Goal: Information Seeking & Learning: Learn about a topic

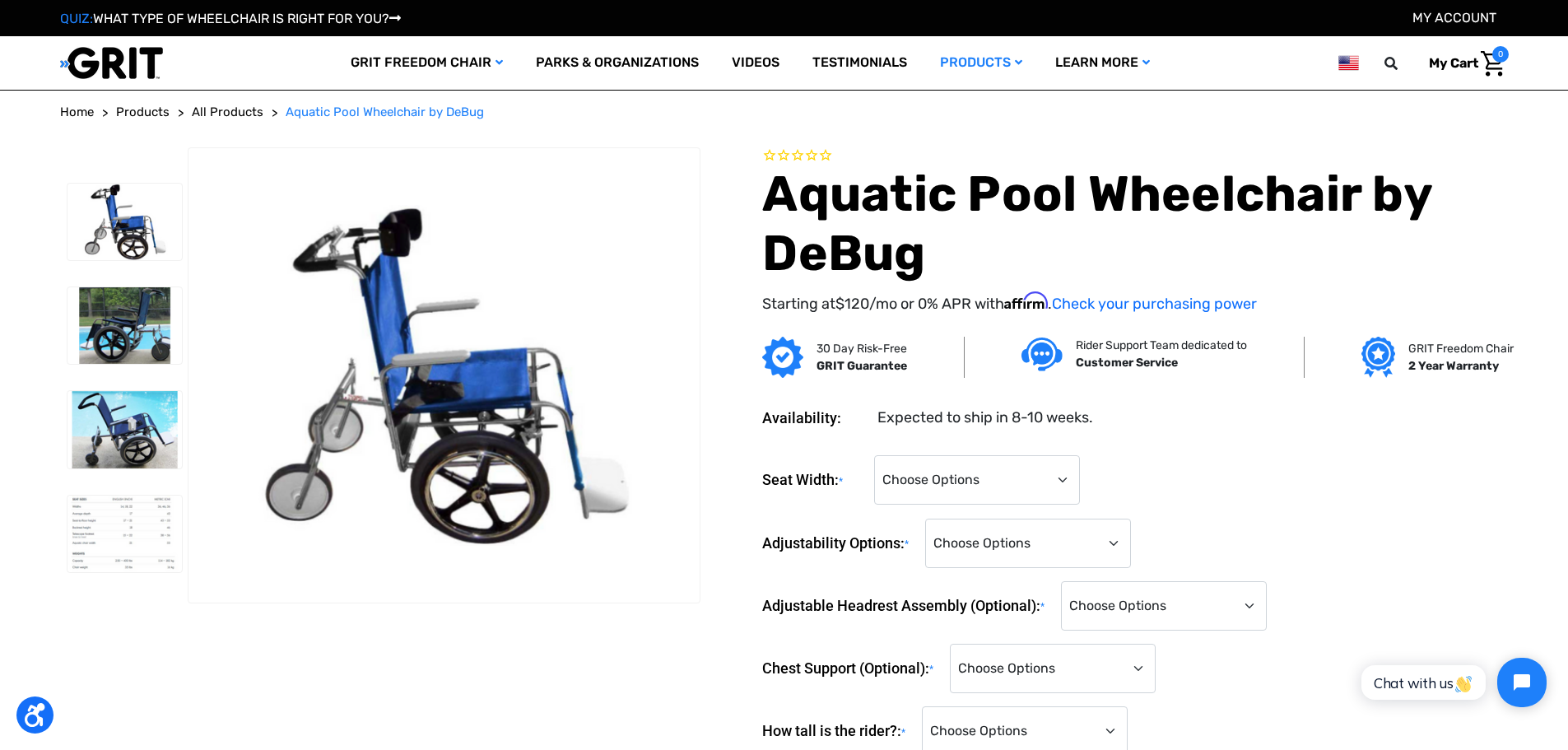
click at [114, 335] on img at bounding box center [125, 325] width 115 height 76
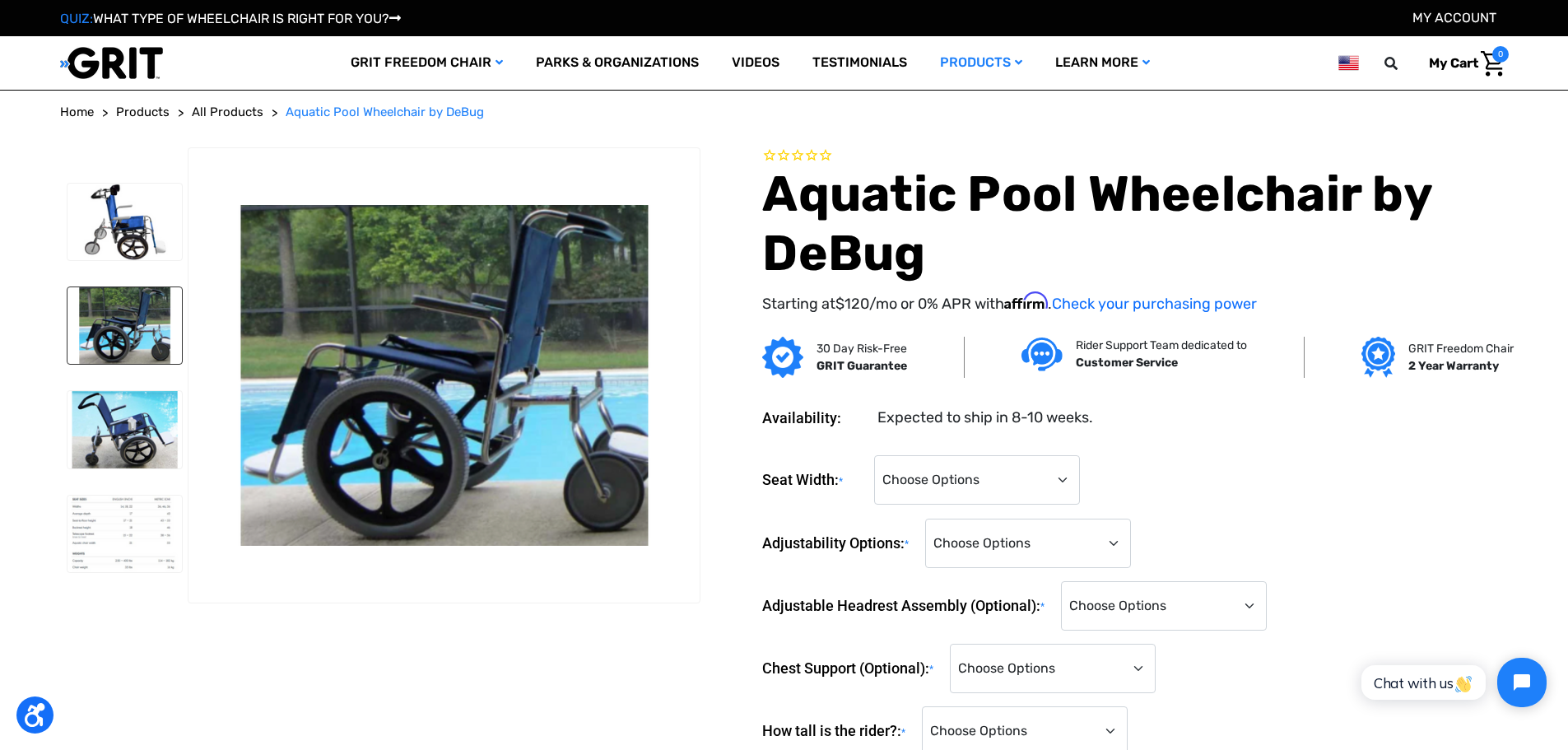
click at [144, 434] on img at bounding box center [125, 429] width 115 height 76
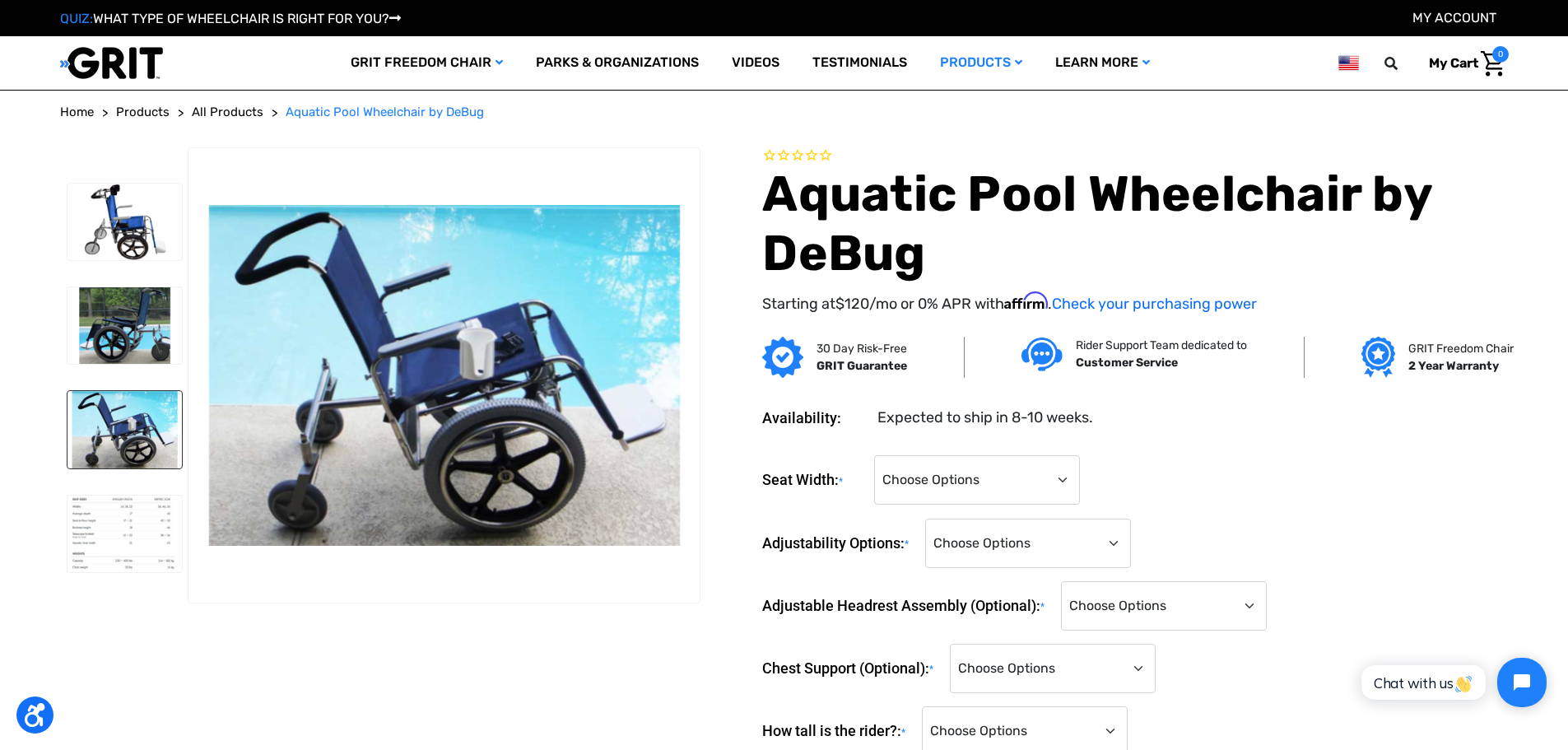
click at [0, 0] on link "More Mobility Products" at bounding box center [0, 0] width 0 height 0
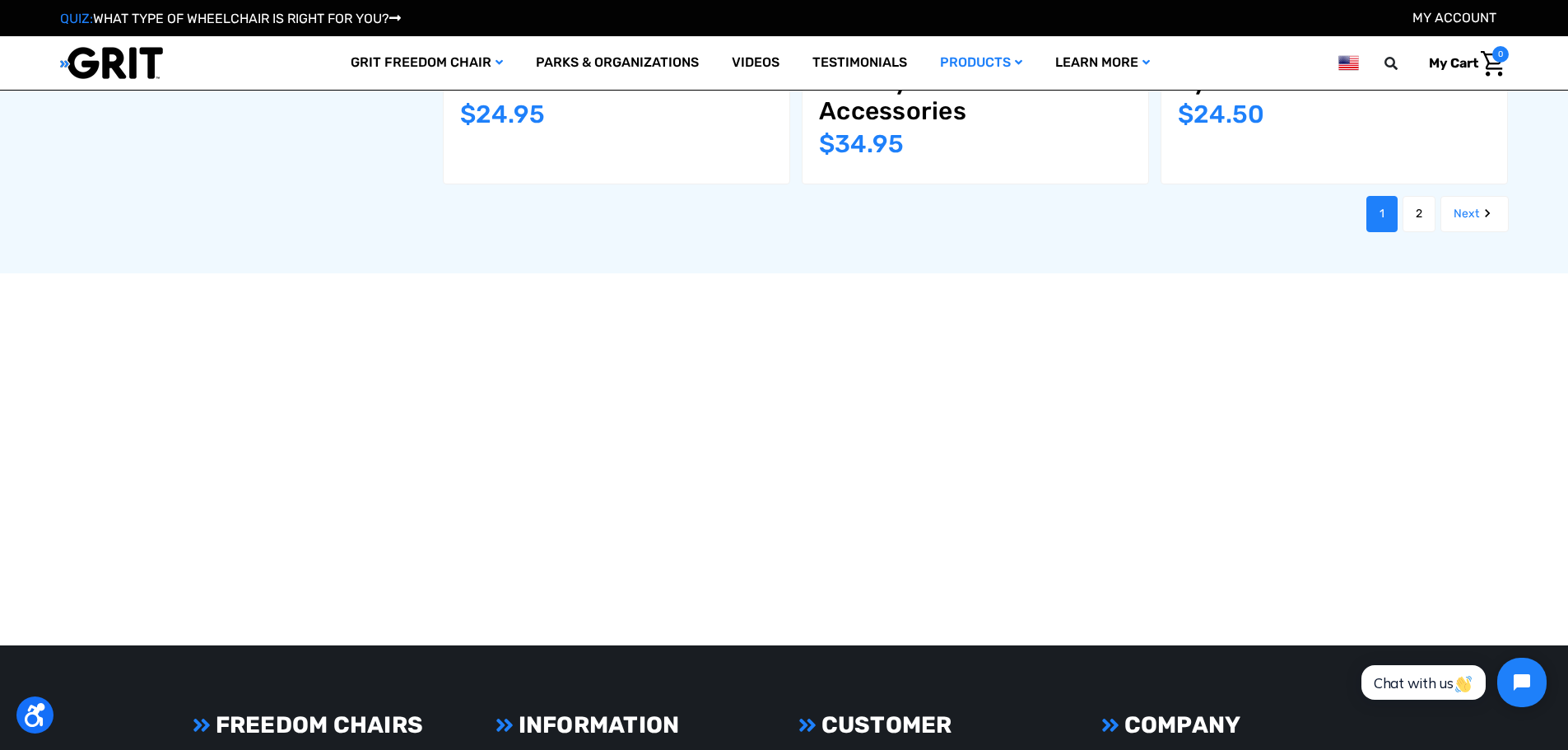
scroll to position [2468, 0]
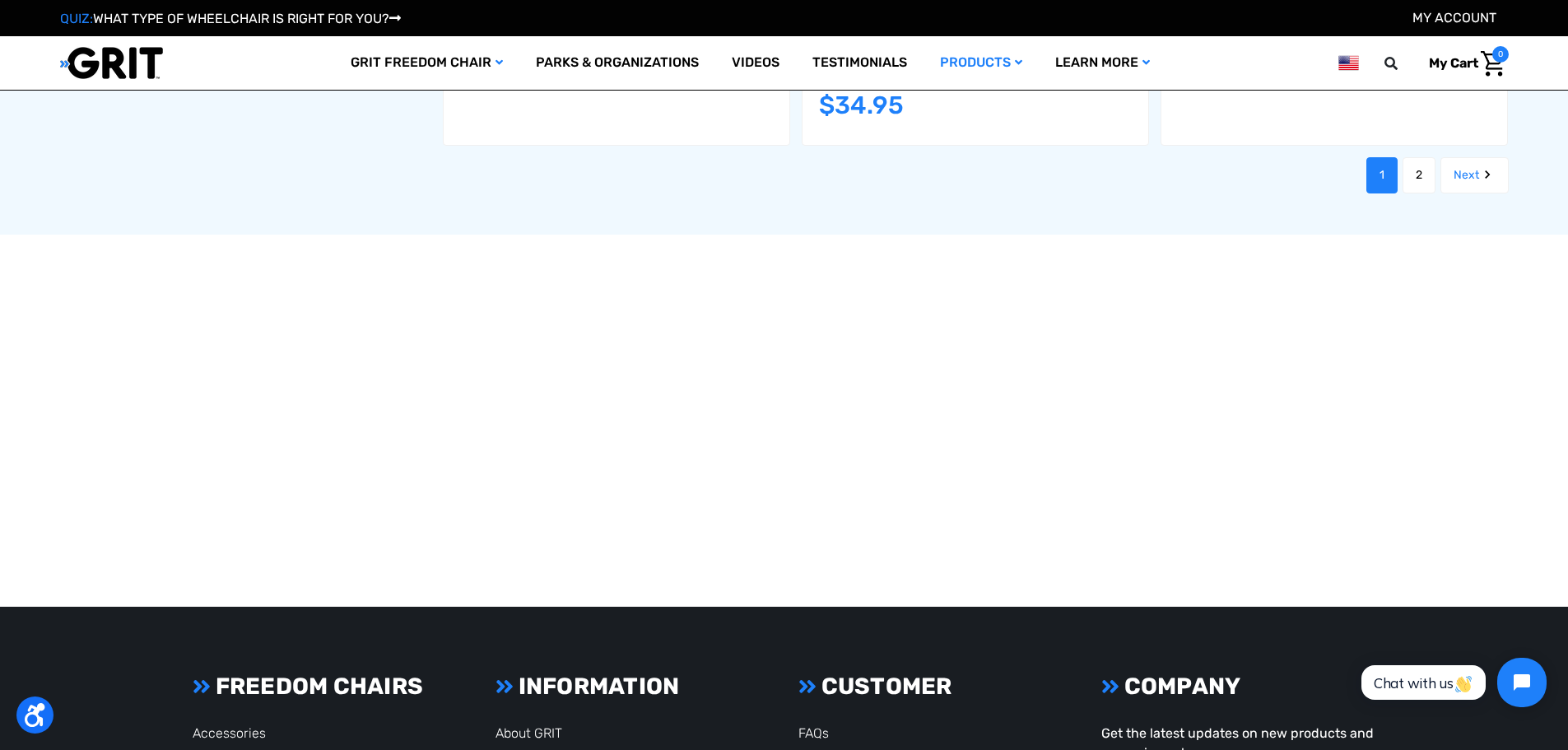
click at [1404, 168] on link "2" at bounding box center [1420, 175] width 33 height 36
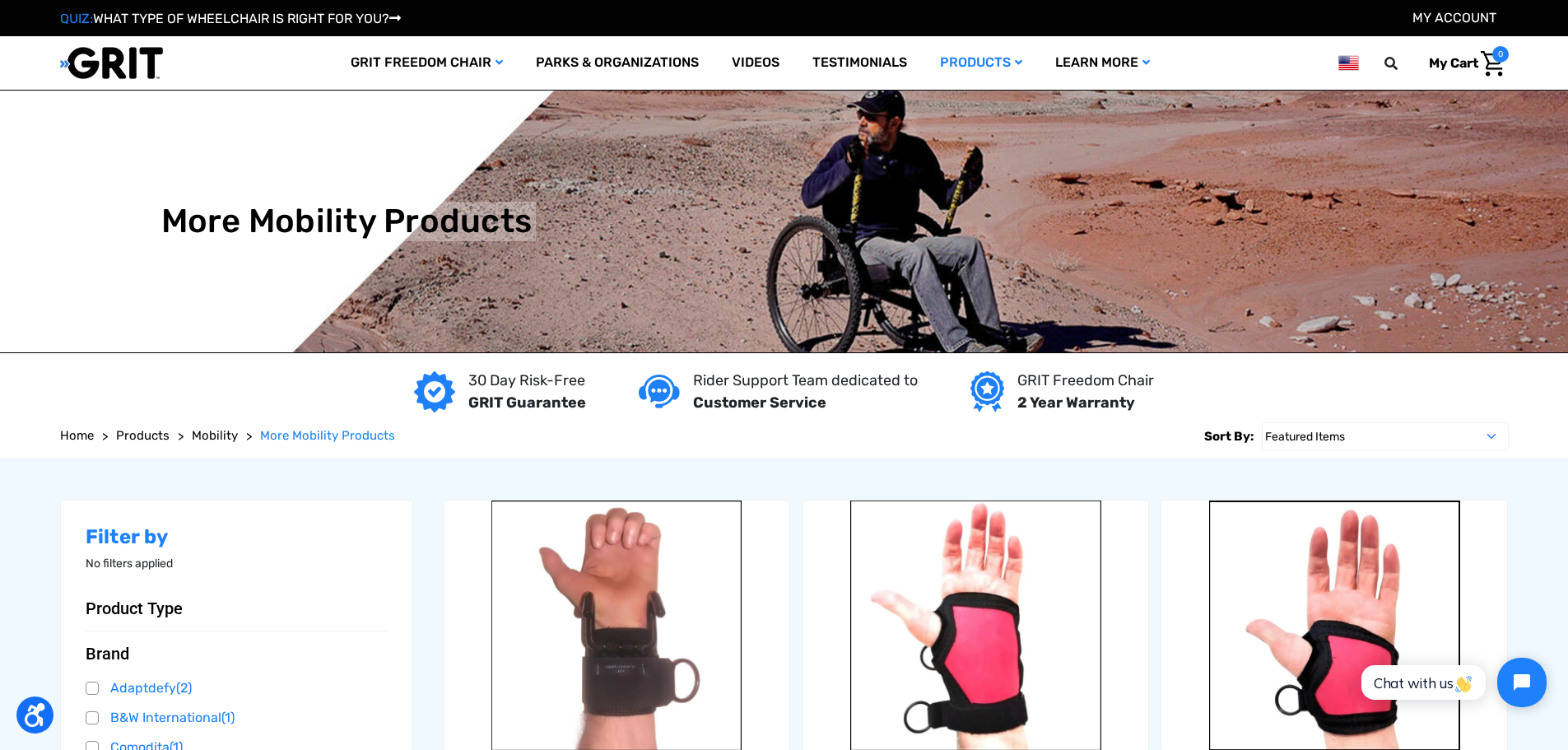
click at [0, 0] on link "Wheelchairs" at bounding box center [0, 0] width 0 height 0
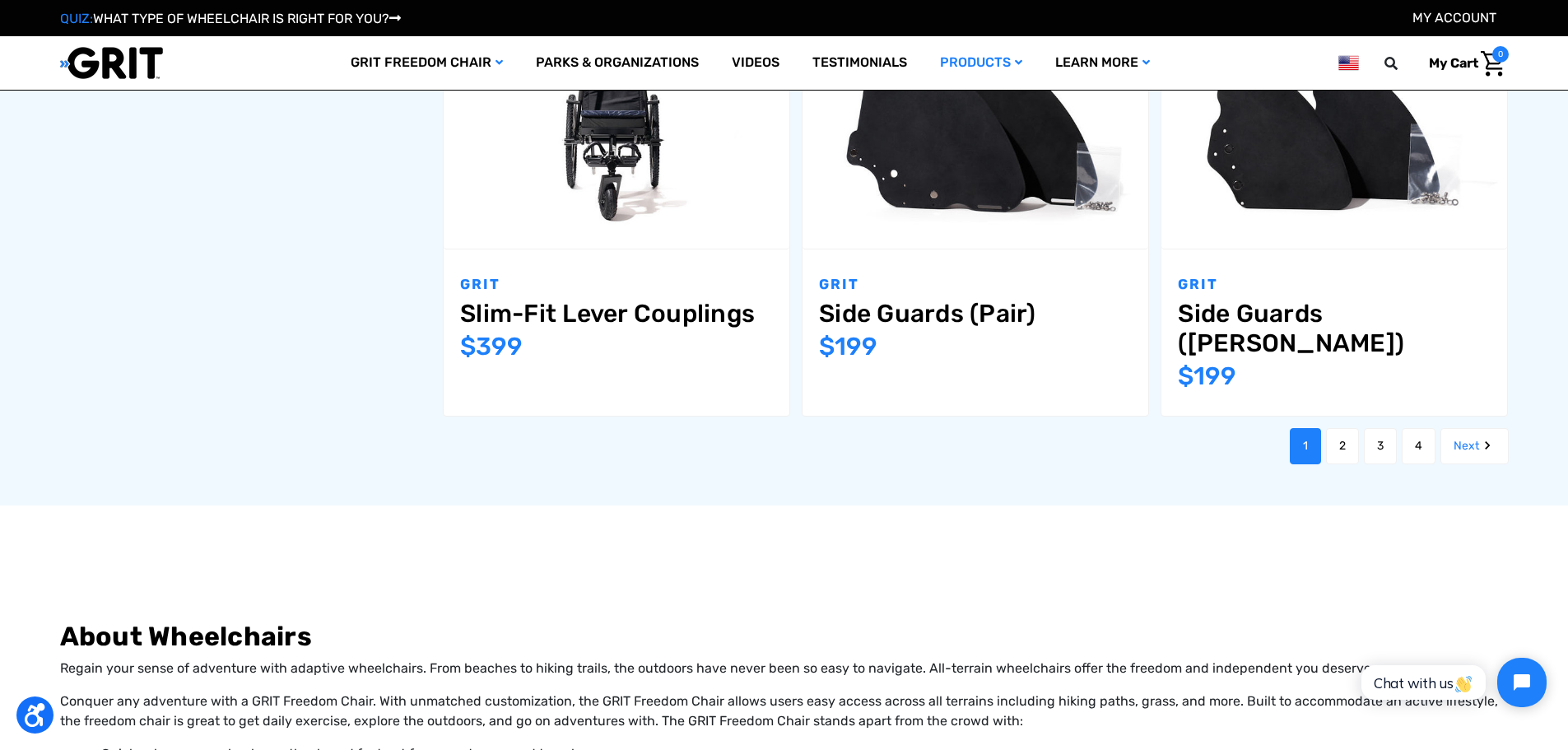
scroll to position [2139, 0]
click at [1346, 427] on link "2" at bounding box center [1343, 445] width 33 height 36
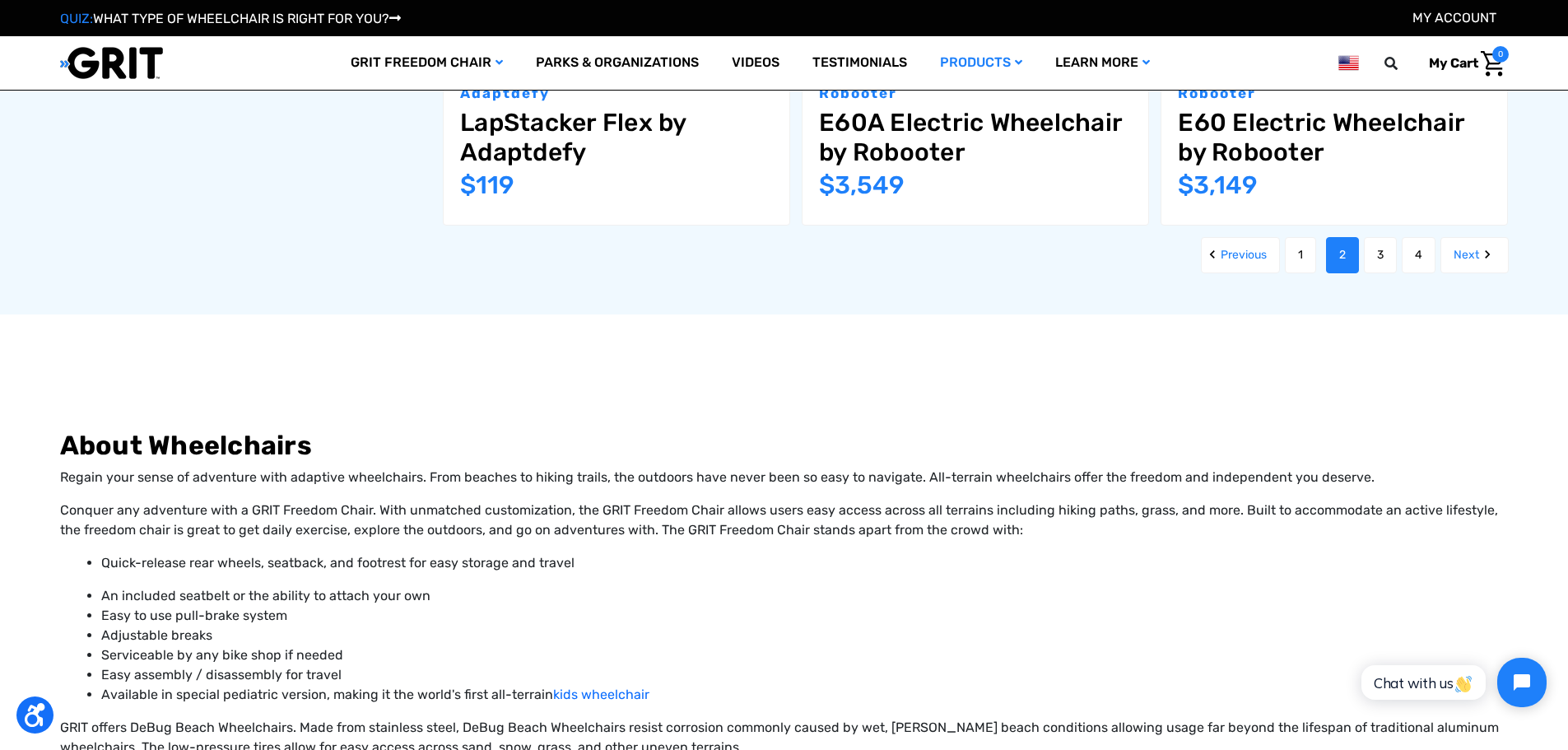
scroll to position [2306, 0]
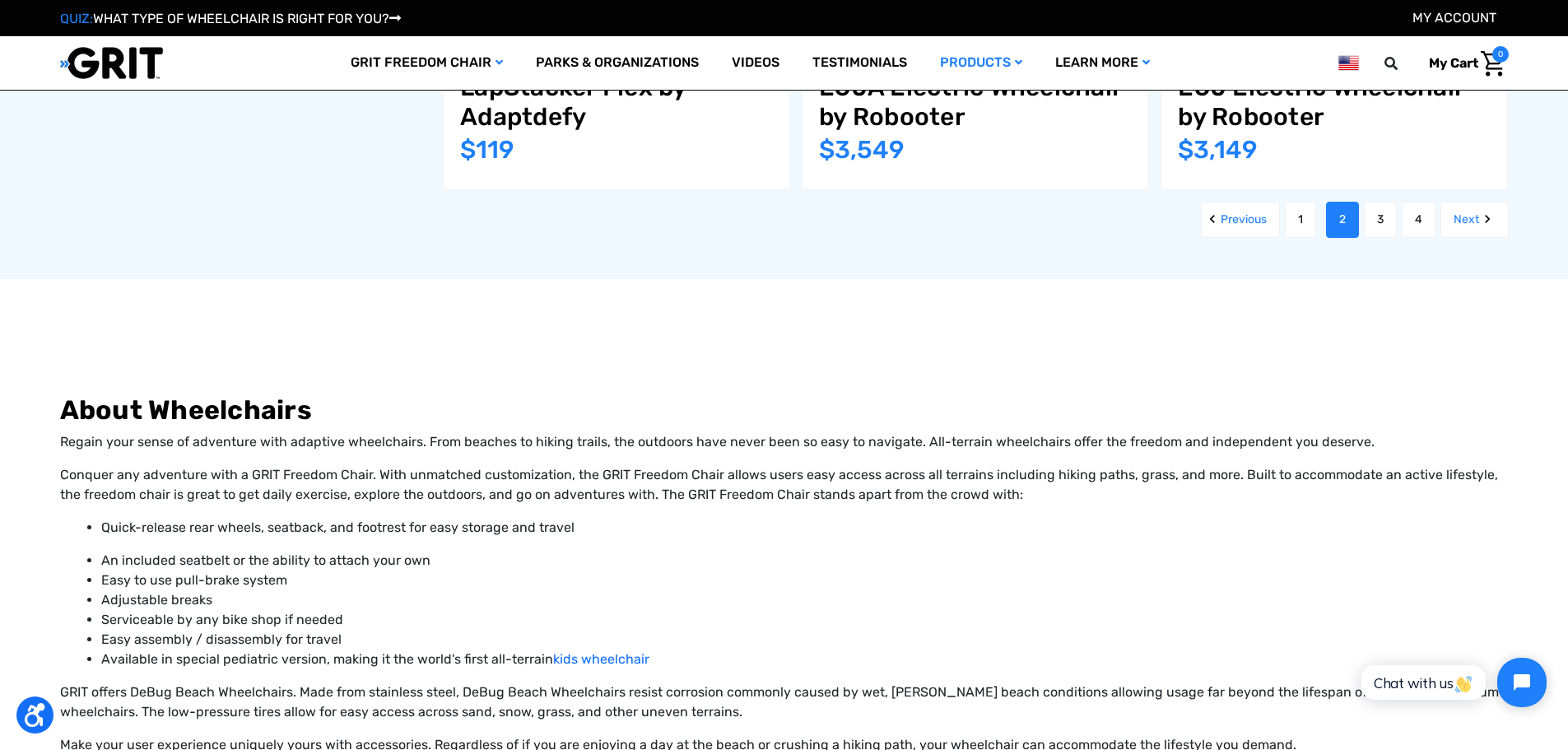
click at [1379, 202] on link "3" at bounding box center [1381, 219] width 33 height 36
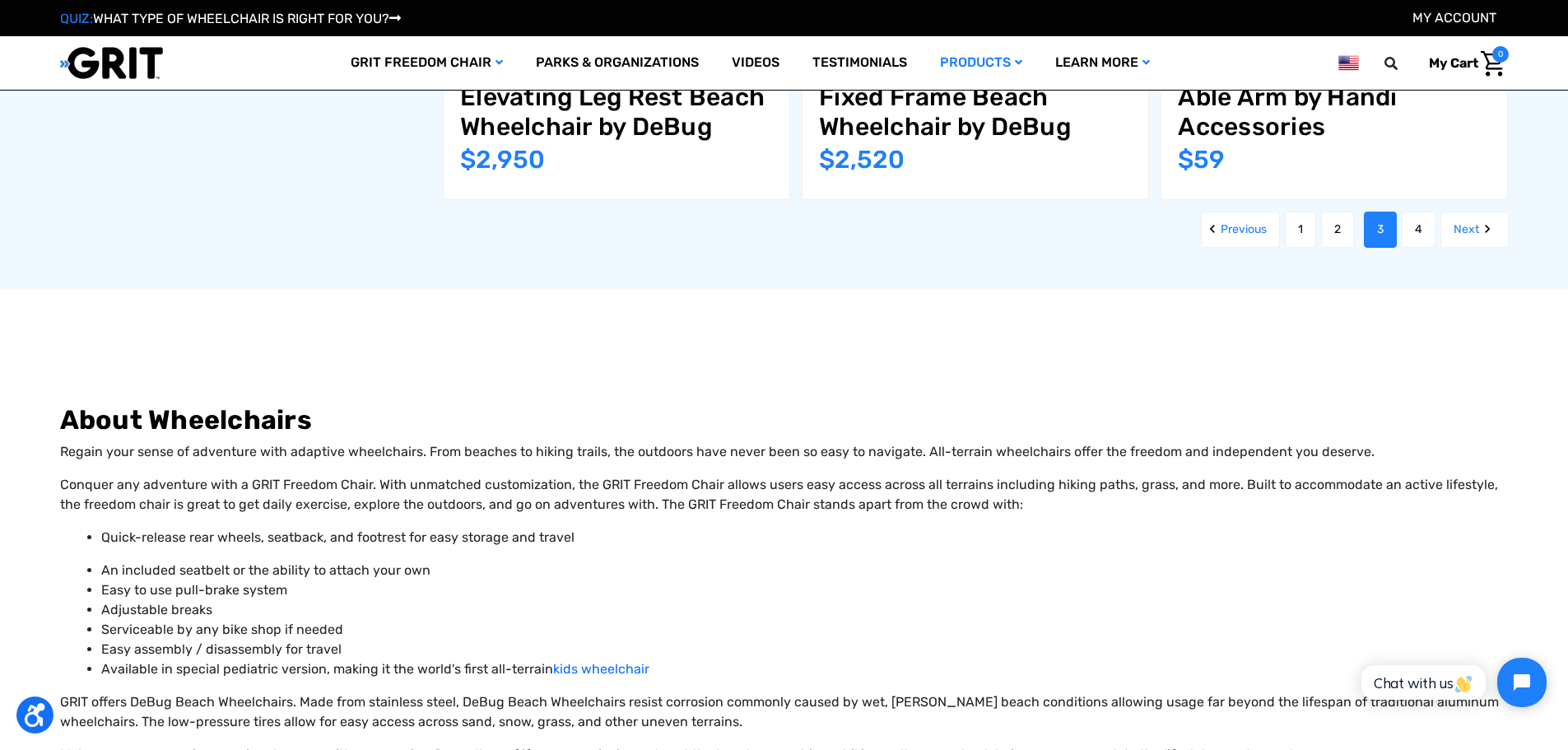
scroll to position [2388, 0]
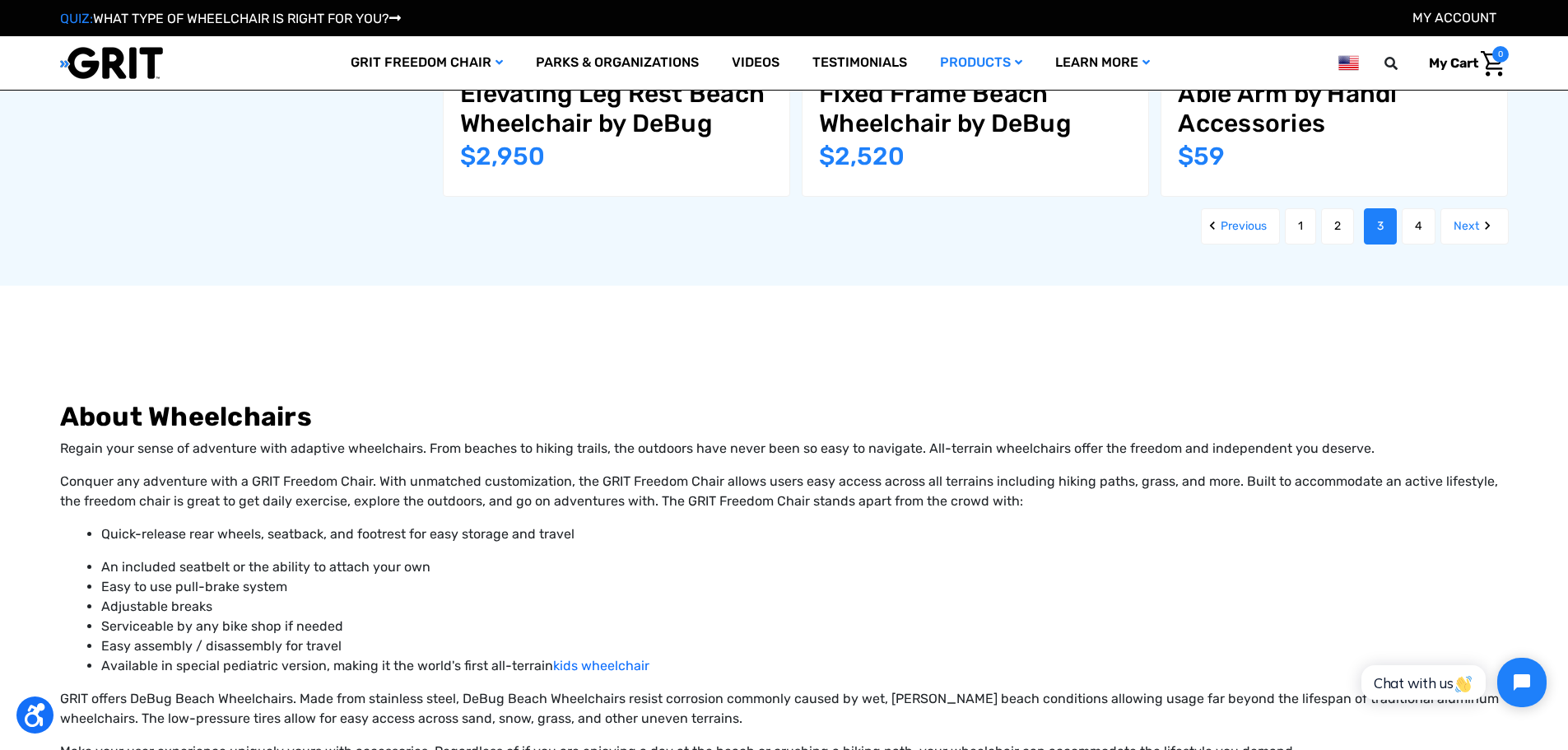
click at [1428, 219] on link "4" at bounding box center [1419, 226] width 33 height 36
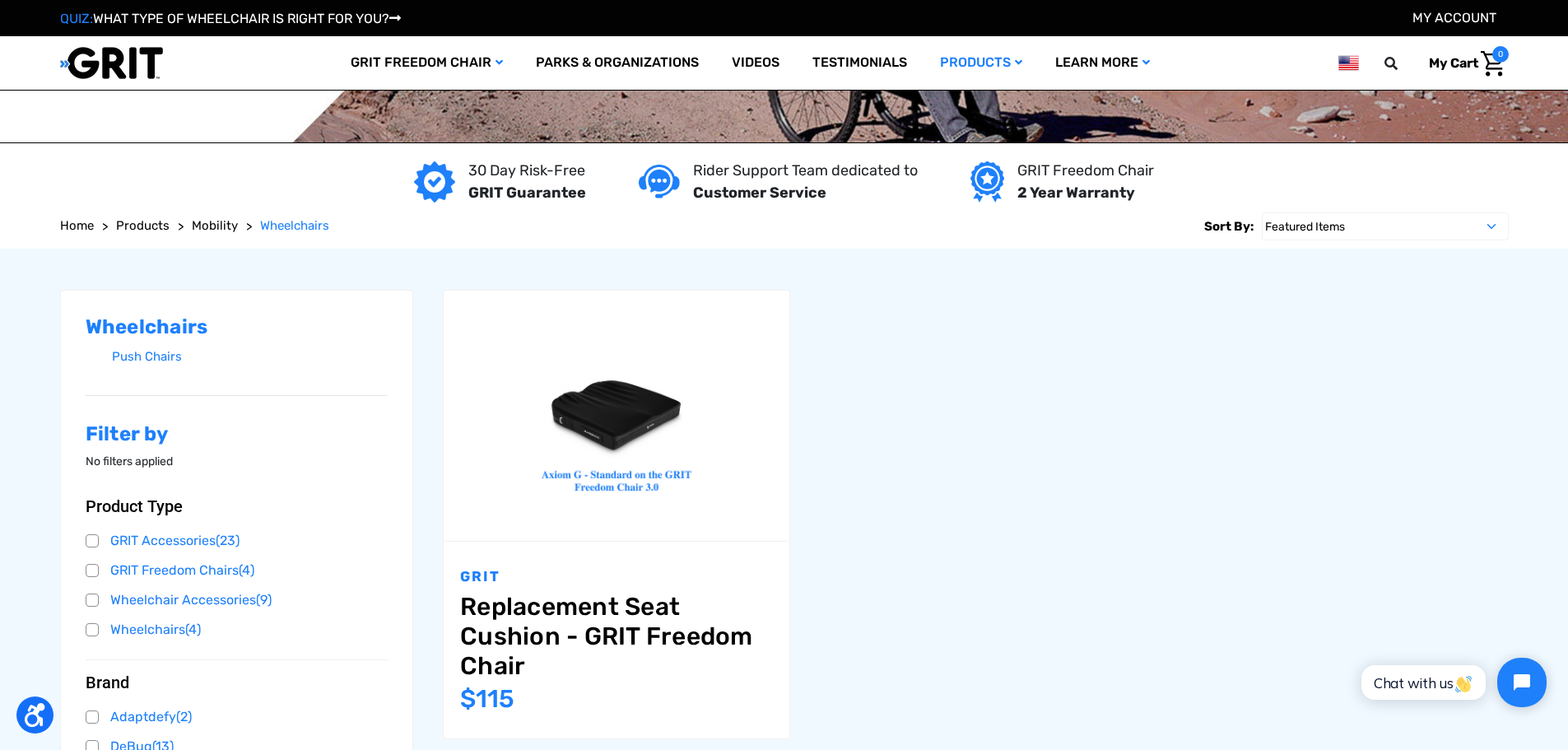
scroll to position [576, 0]
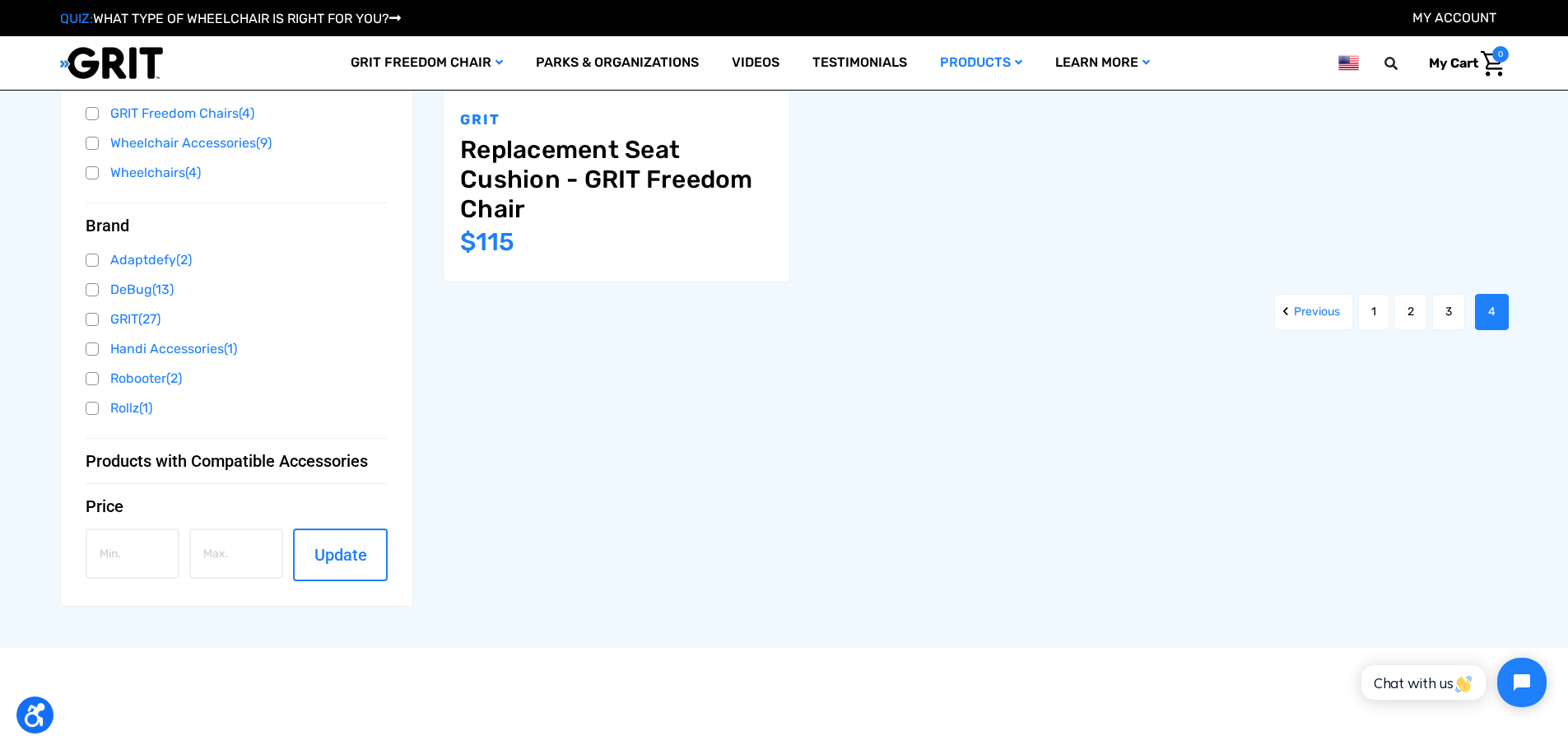
click at [1445, 319] on link "3" at bounding box center [1449, 311] width 33 height 36
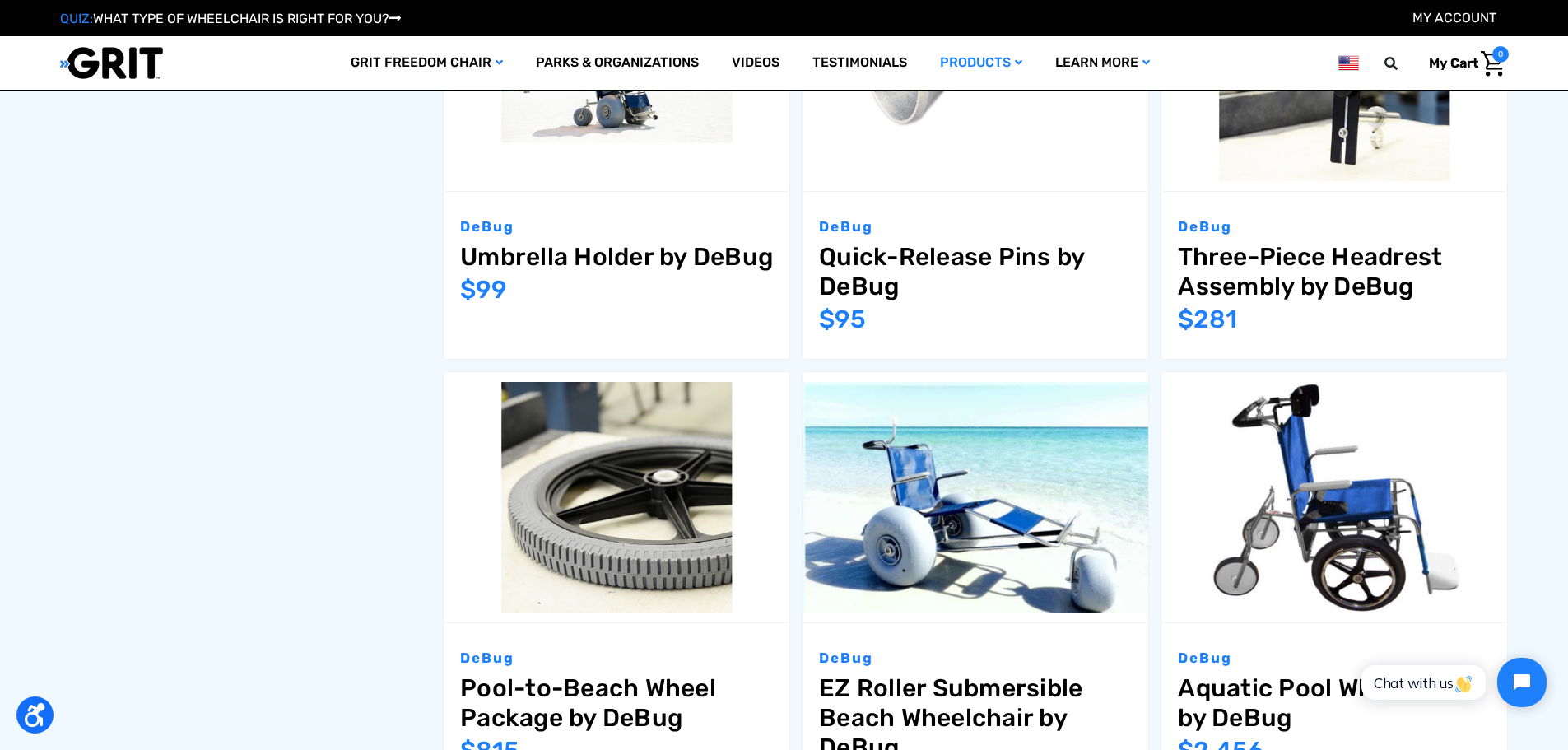
scroll to position [1400, 0]
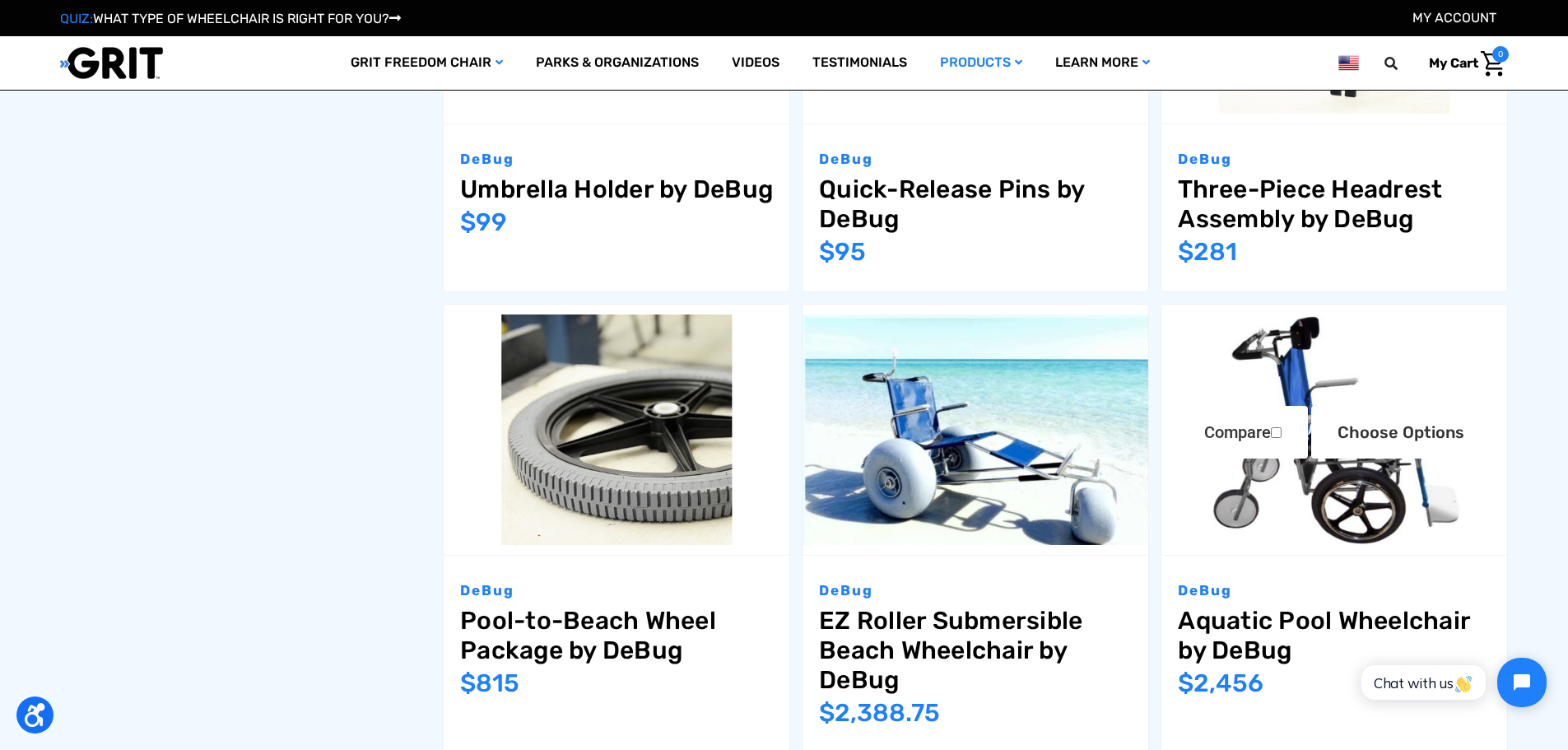
click at [1322, 388] on img "Aquatic Pool Wheelchair by DeBug,$2,456.00\a" at bounding box center [1335, 430] width 346 height 231
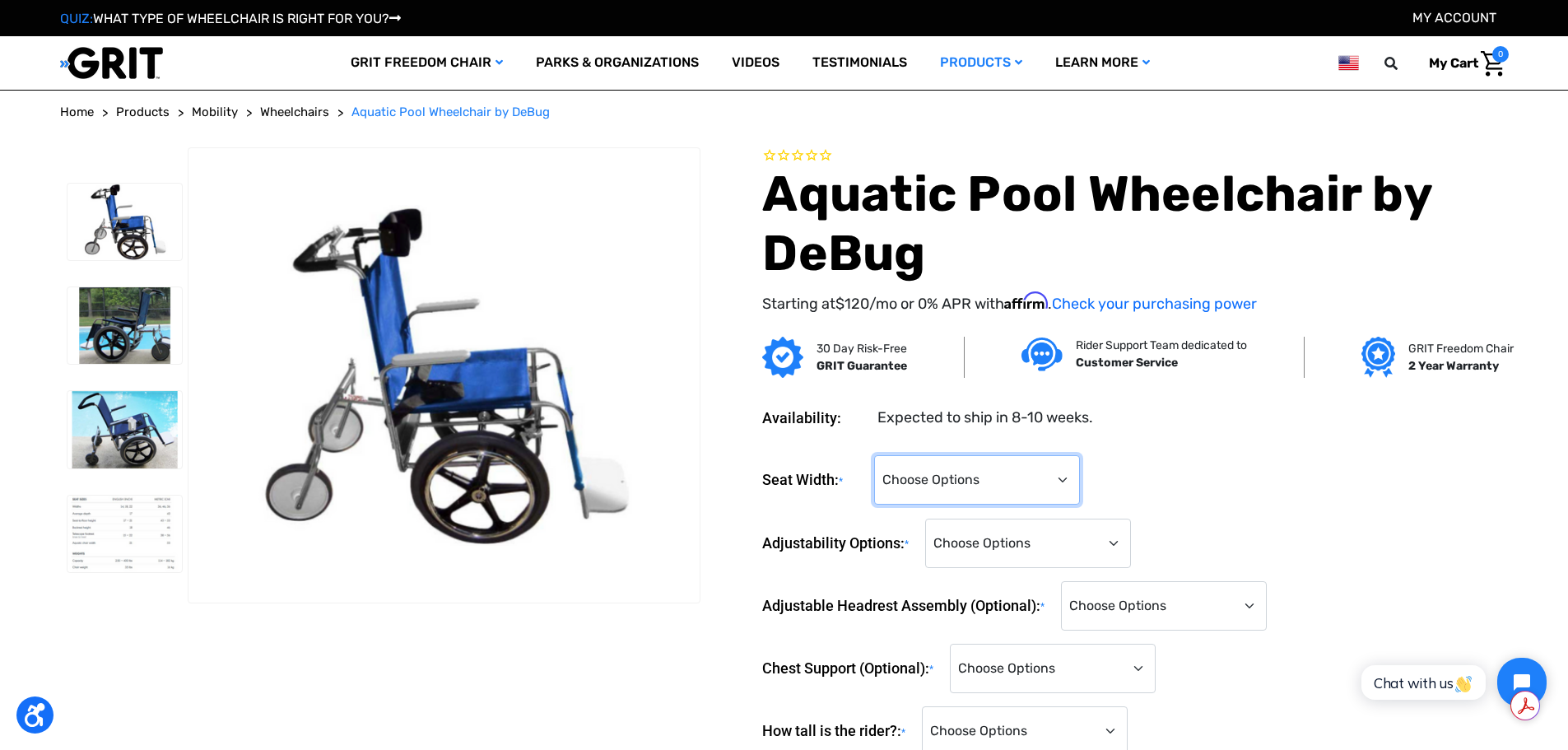
click at [1032, 480] on select "Choose Options 14" 16" 18" 22"" at bounding box center [977, 480] width 206 height 49
click at [1046, 556] on select "Choose Options Standard Adjustability (+$0) Fully Reclining Seatback (+$789) Ti…" at bounding box center [1028, 543] width 206 height 49
click at [1109, 585] on select "Choose Options Standard - No Headrest (+$0) Yes, please include the headrest (+…" at bounding box center [1164, 606] width 206 height 49
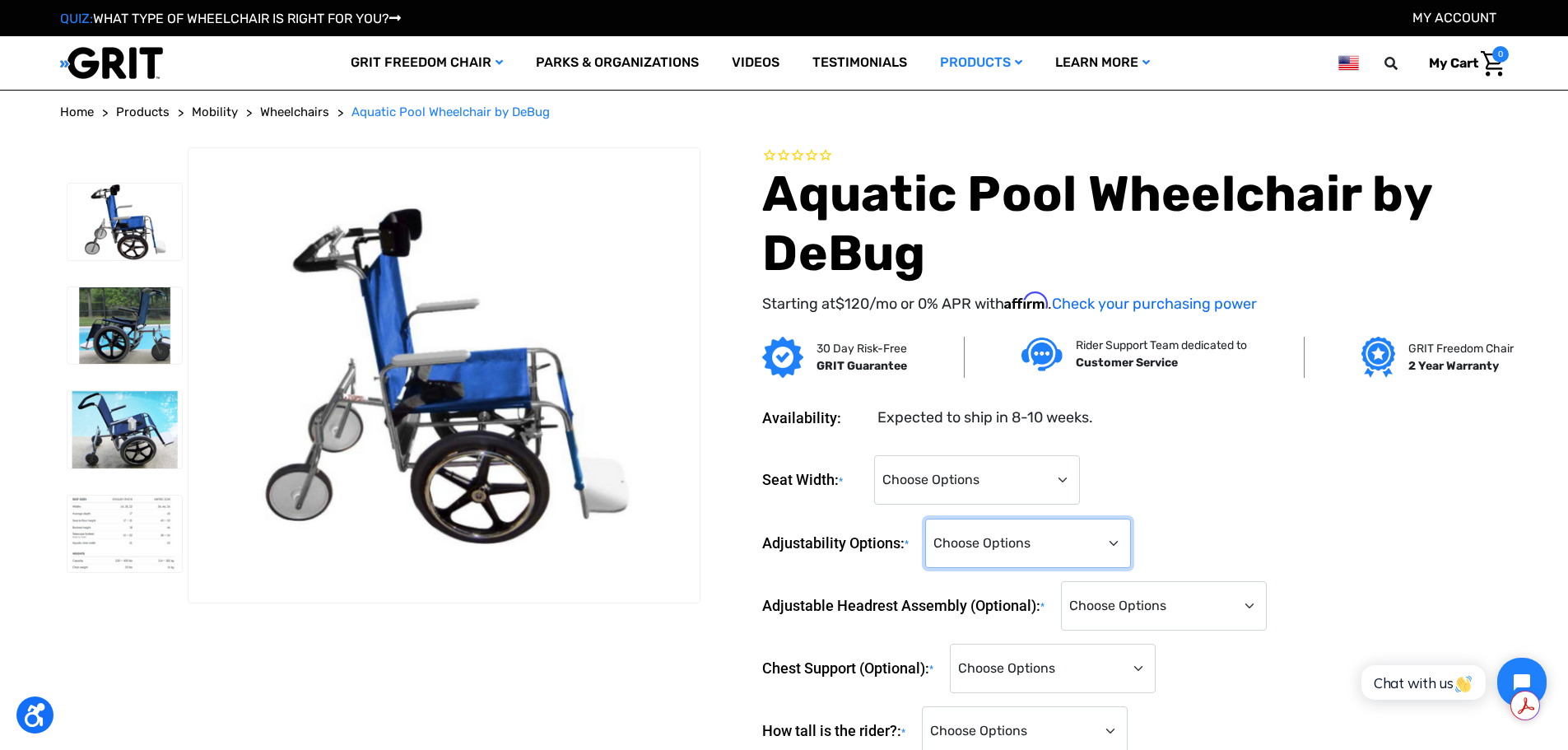
click at [1028, 550] on select "Choose Options Standard Adjustability (+$0) Fully Reclining Seatback (+$789) Ti…" at bounding box center [1028, 543] width 206 height 49
click at [1027, 550] on select "Choose Options Standard Adjustability (+$0) Fully Reclining Seatback (+$789) Ti…" at bounding box center [1028, 543] width 206 height 49
click at [146, 213] on img at bounding box center [125, 221] width 115 height 76
click at [148, 330] on img at bounding box center [125, 325] width 115 height 76
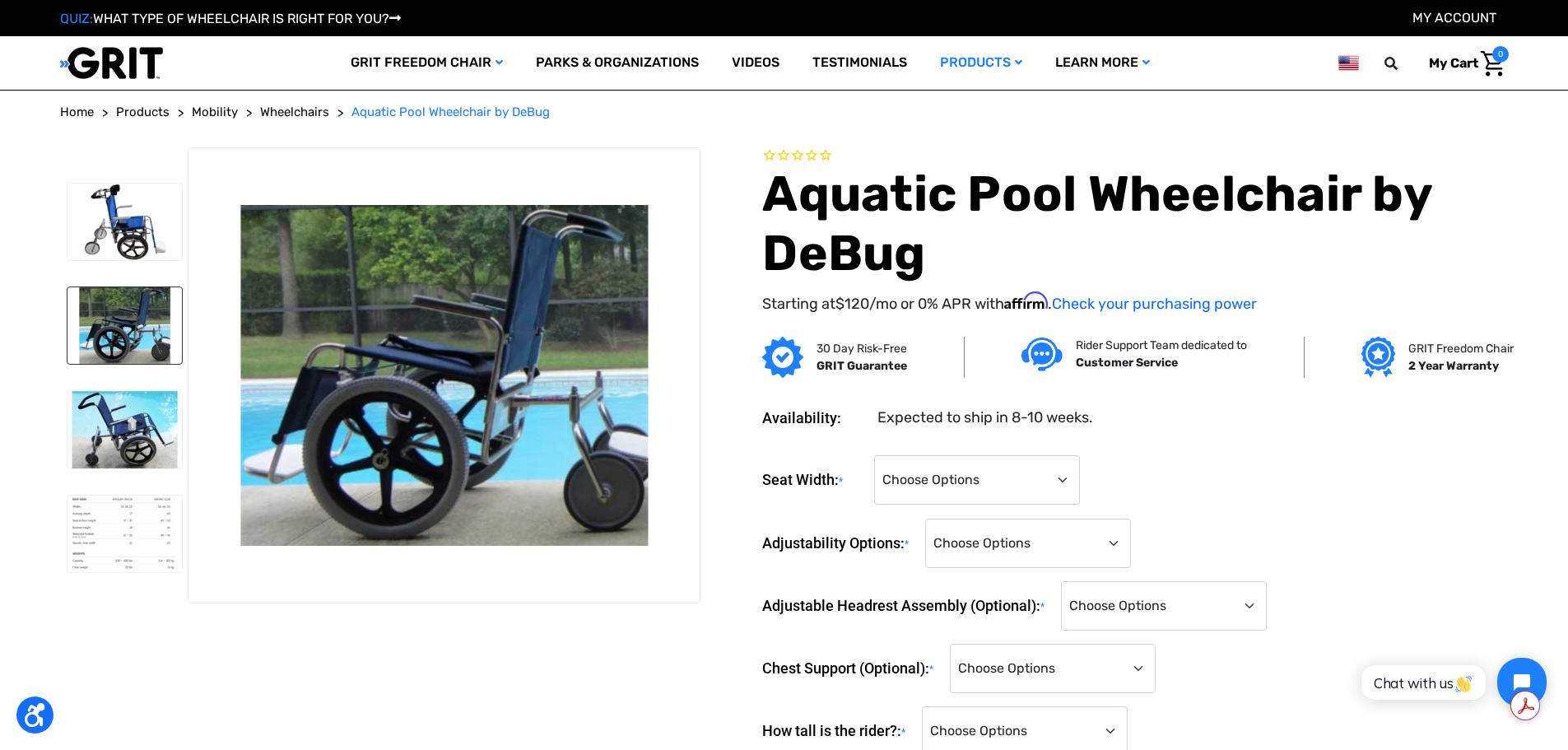
click at [139, 417] on img at bounding box center [125, 429] width 115 height 76
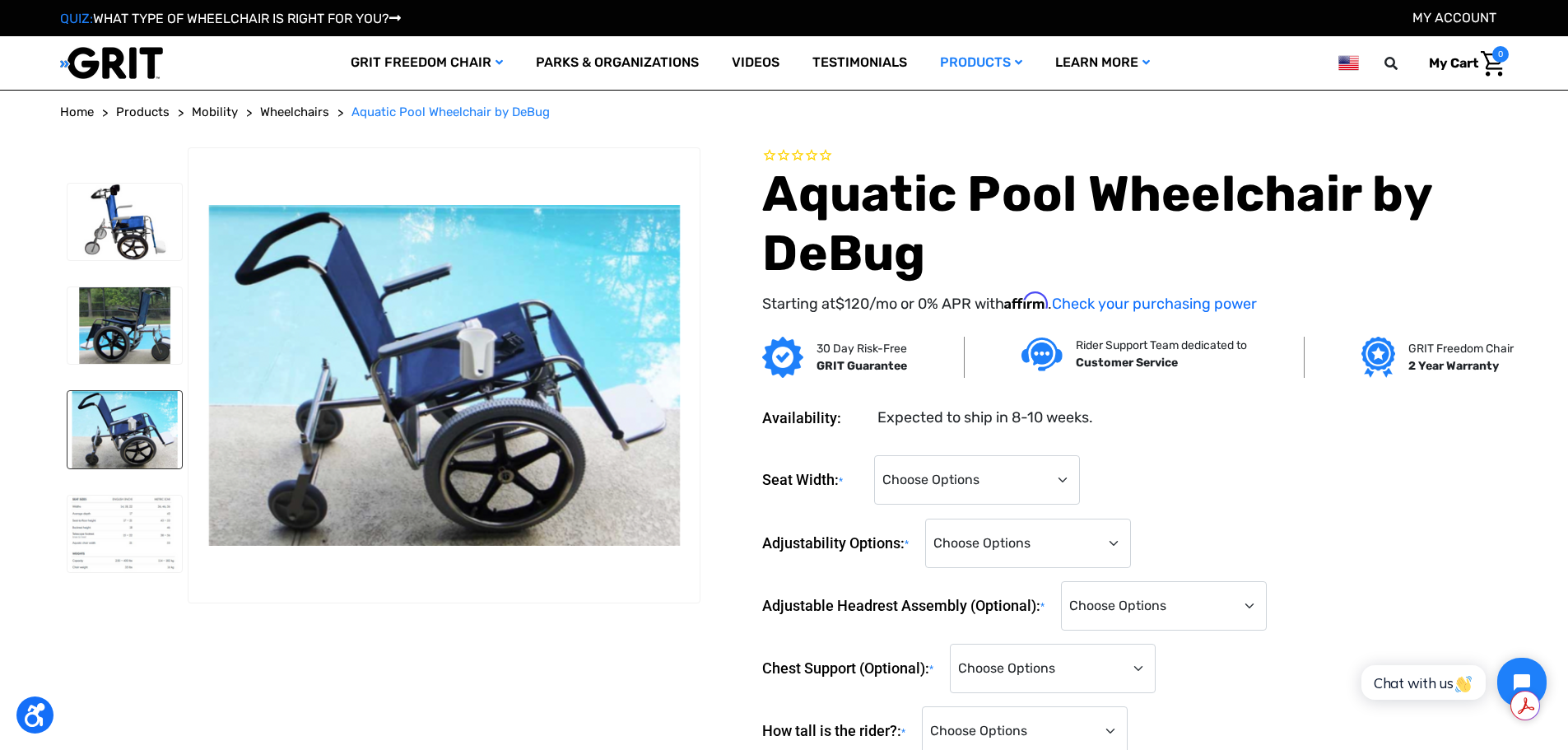
click at [142, 220] on img at bounding box center [125, 221] width 115 height 76
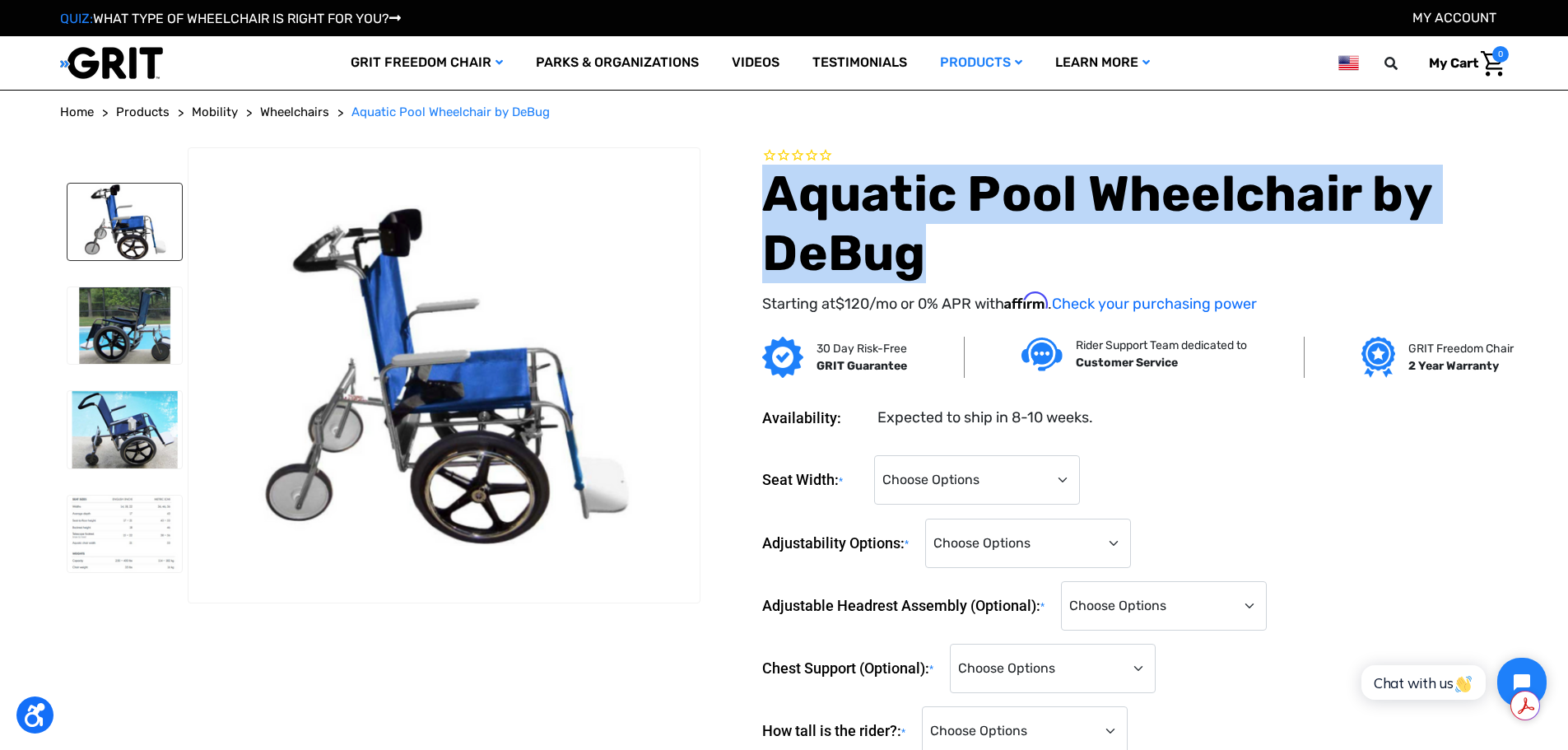
drag, startPoint x: 925, startPoint y: 263, endPoint x: 749, endPoint y: 197, distance: 188.0
click at [749, 197] on section "Aquatic Pool Wheelchair by DeBug Starting at $120 /mo or 0% APR with Affirm . C…" at bounding box center [1109, 240] width 808 height 186
copy h1 "Aquatic Pool Wheelchair by DeBug"
click at [127, 310] on img at bounding box center [125, 325] width 115 height 76
